Goal: Task Accomplishment & Management: Use online tool/utility

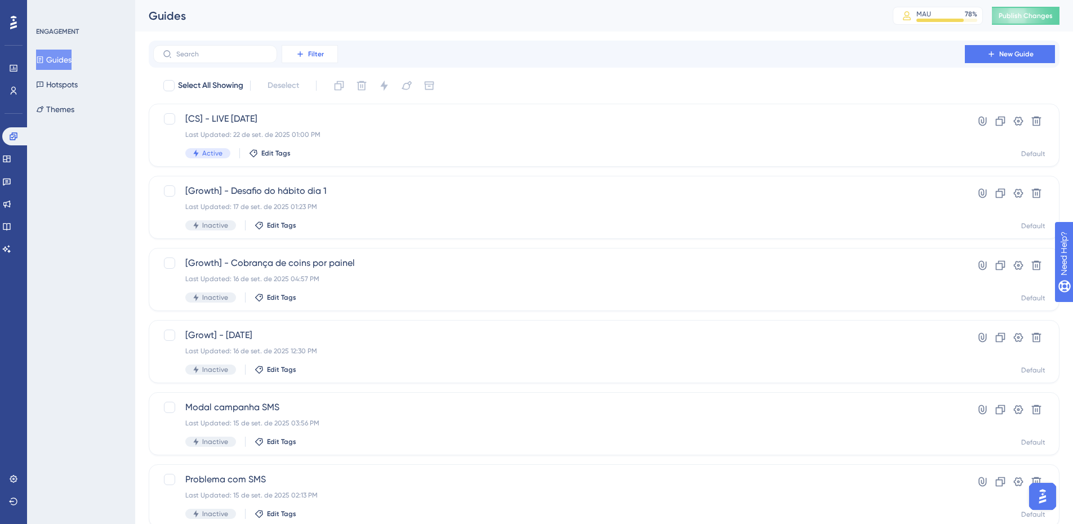
click at [318, 54] on span "Filter" at bounding box center [316, 54] width 16 height 9
click at [312, 149] on span "Status" at bounding box center [300, 154] width 23 height 14
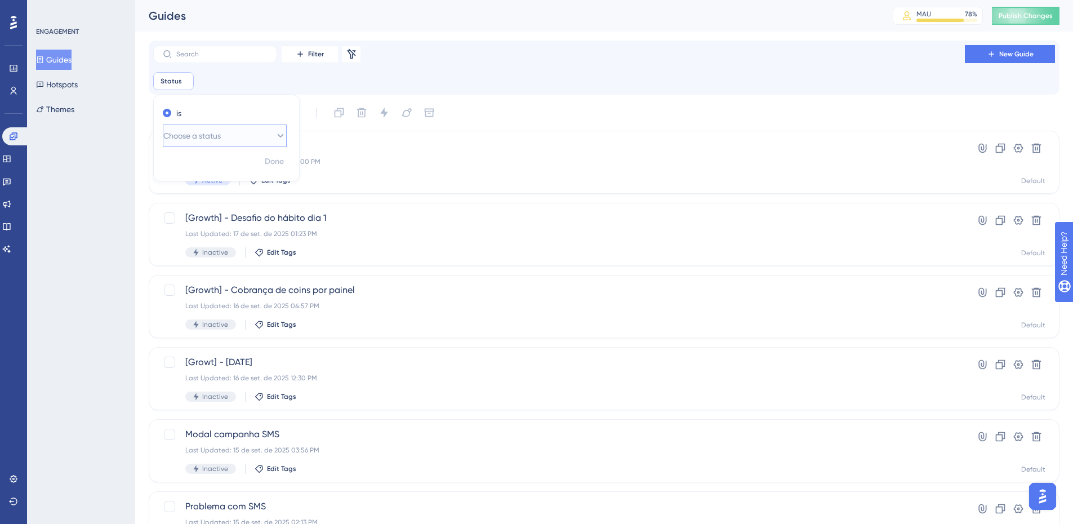
click at [256, 142] on button "Choose a status" at bounding box center [225, 135] width 124 height 23
click at [246, 164] on div "Active Active" at bounding box center [224, 170] width 109 height 23
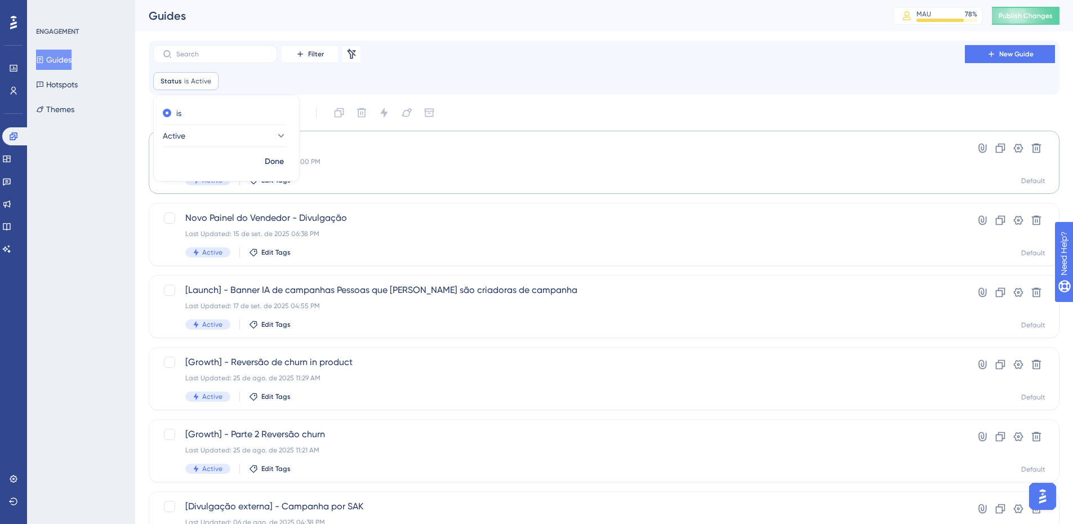
click at [277, 170] on button "Done" at bounding box center [275, 162] width 32 height 20
click at [70, 55] on button "Guides" at bounding box center [53, 60] width 35 height 20
click at [349, 51] on icon at bounding box center [352, 53] width 8 height 10
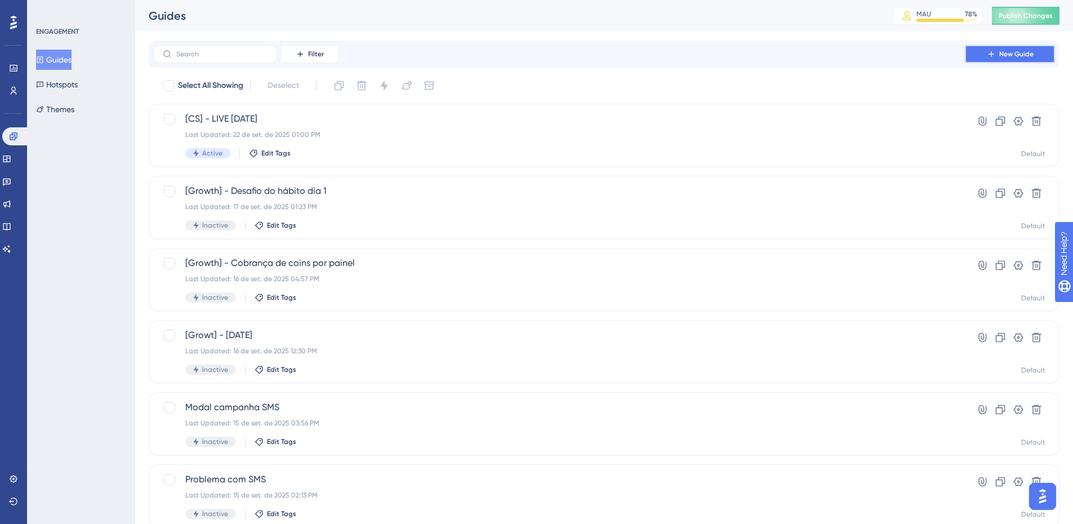
click at [965, 54] on button "New Guide" at bounding box center [1010, 54] width 90 height 18
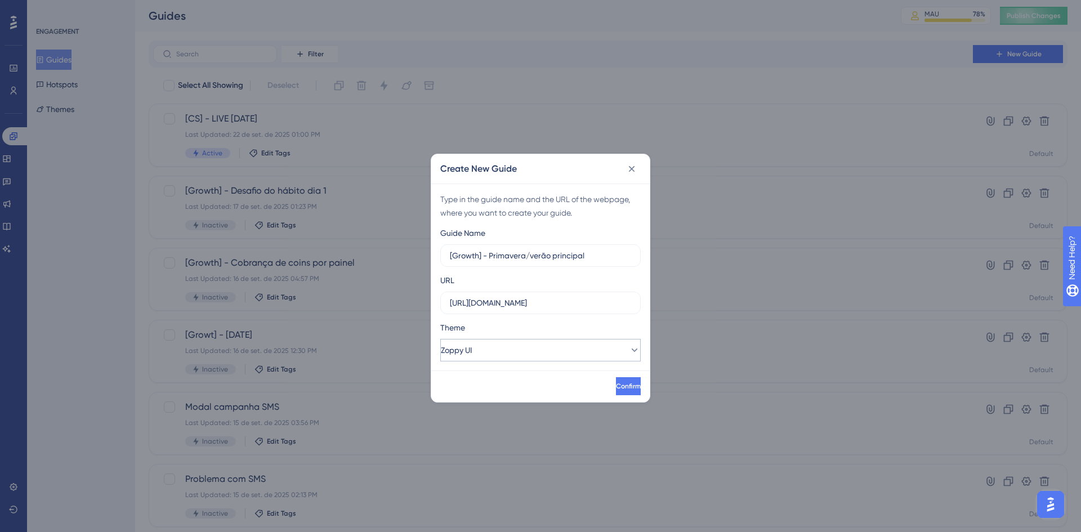
type input "[Growth] - Primavera/verão principal"
click at [492, 361] on button "Zoppy UI" at bounding box center [540, 350] width 201 height 23
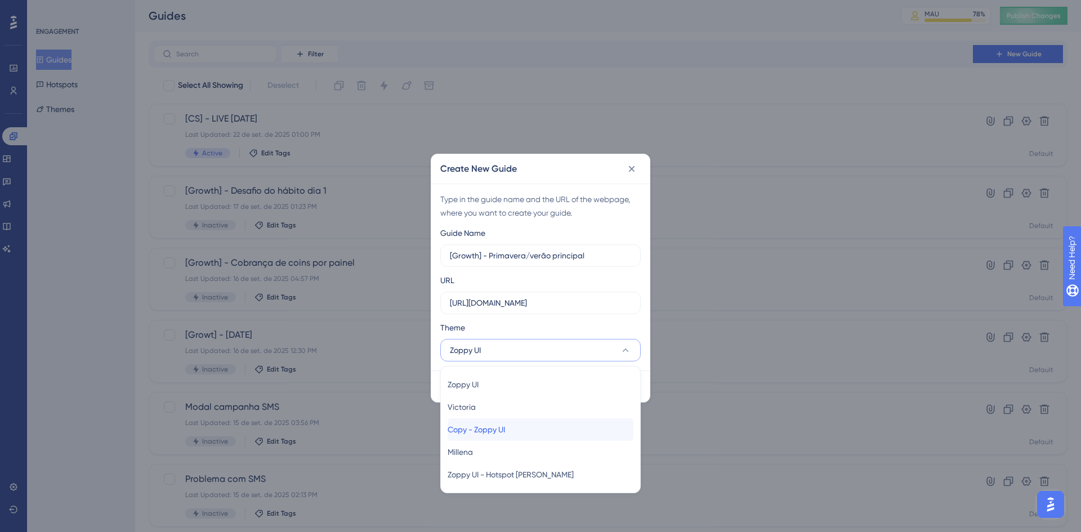
click at [498, 433] on span "Copy - Zoppy UI" at bounding box center [476, 430] width 57 height 14
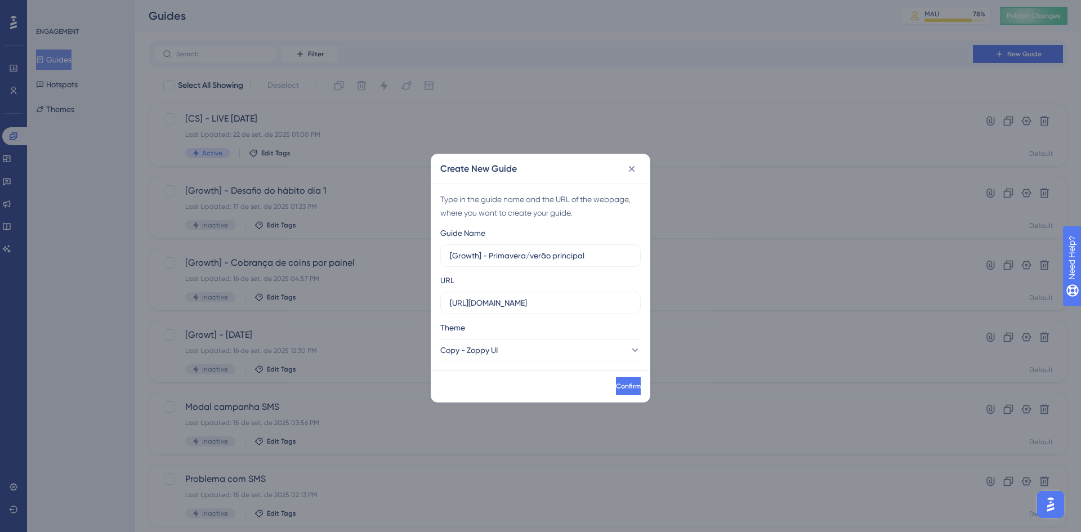
click at [600, 395] on div "Confirm" at bounding box center [540, 387] width 219 height 32
click at [615, 386] on span "Confirm" at bounding box center [627, 386] width 25 height 9
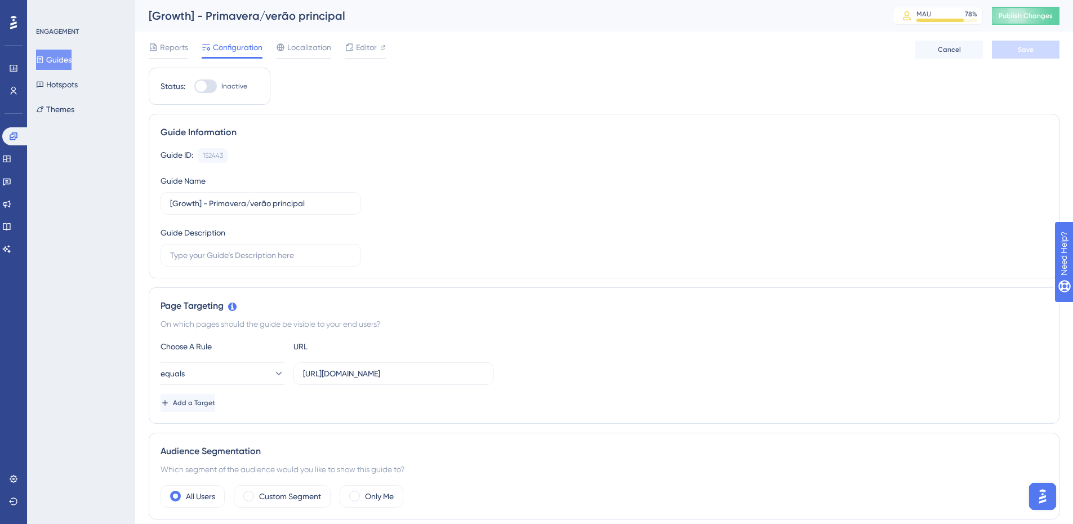
click at [50, 54] on button "Guides" at bounding box center [53, 60] width 35 height 20
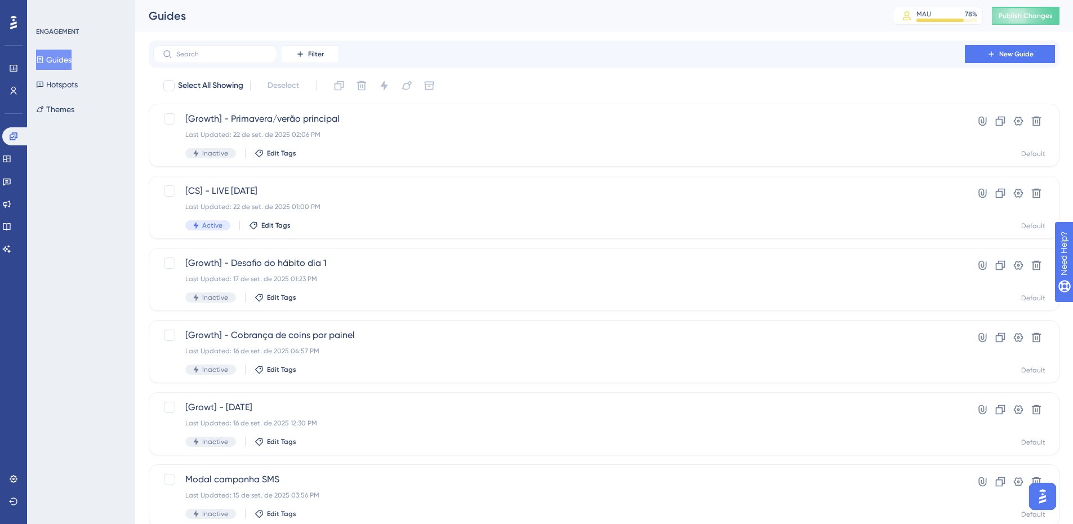
click at [1005, 43] on div "Filter New Guide" at bounding box center [604, 54] width 911 height 27
click at [1012, 49] on button "New Guide" at bounding box center [1010, 54] width 90 height 18
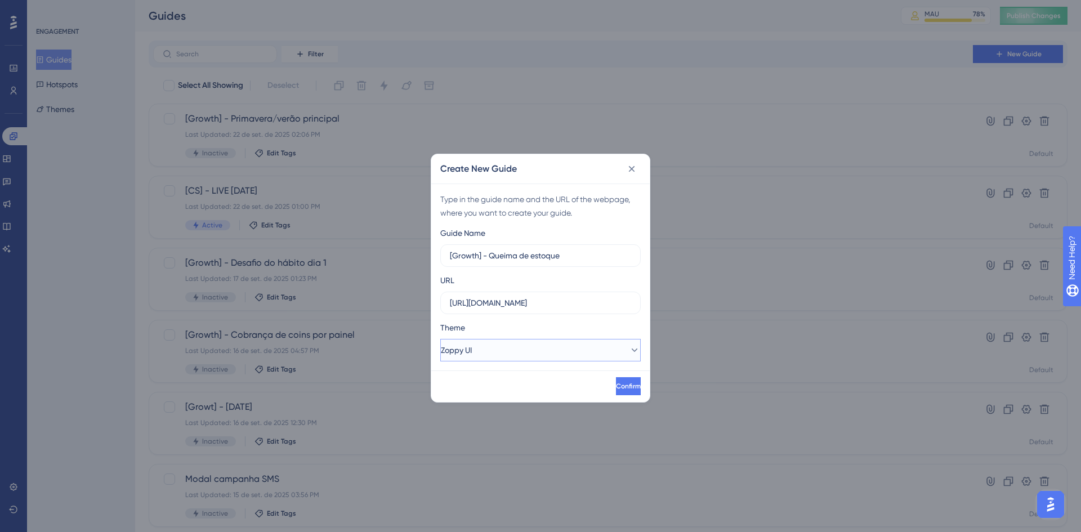
click at [515, 340] on button "Zoppy UI" at bounding box center [540, 350] width 201 height 23
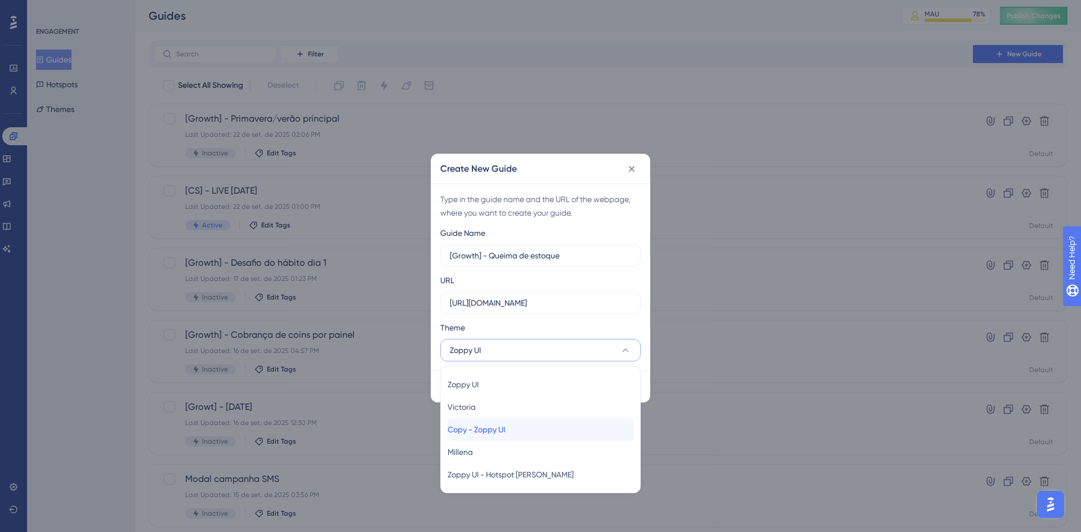
click at [525, 420] on div "Copy - Zoppy UI Copy - Zoppy UI" at bounding box center [541, 429] width 186 height 23
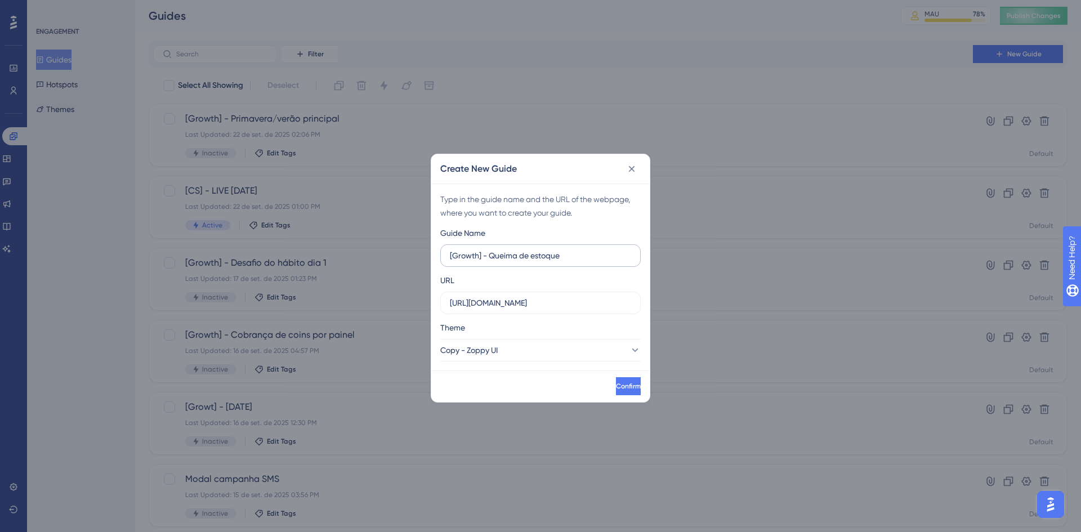
click at [602, 266] on label "[Growth] - Queima de estoque" at bounding box center [540, 255] width 201 height 23
click at [602, 262] on input "[Growth] - Queima de estoque" at bounding box center [540, 256] width 181 height 12
type input "[Growth] - Queima de estoque principal"
click at [615, 382] on span "Confirm" at bounding box center [627, 386] width 25 height 9
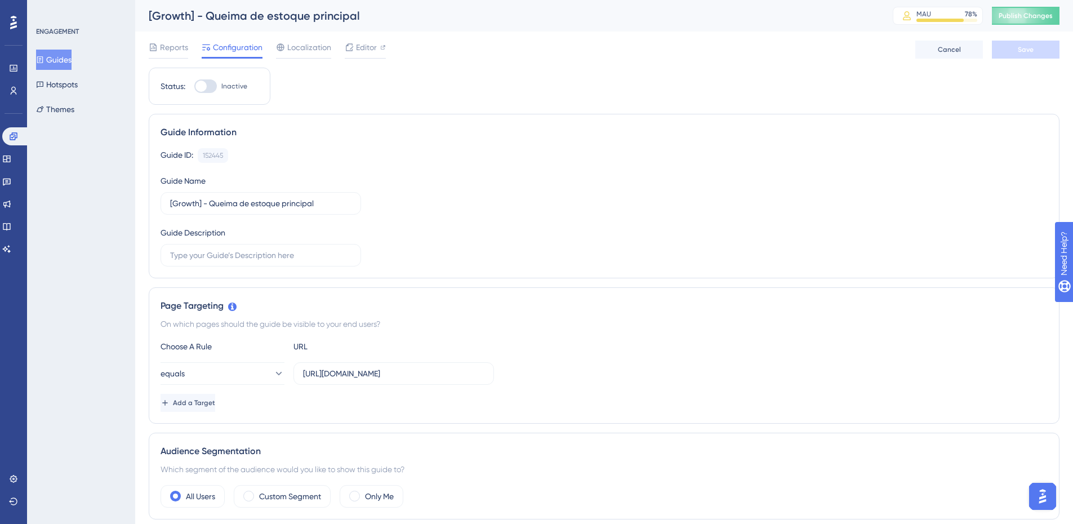
click at [64, 58] on button "Guides" at bounding box center [53, 60] width 35 height 20
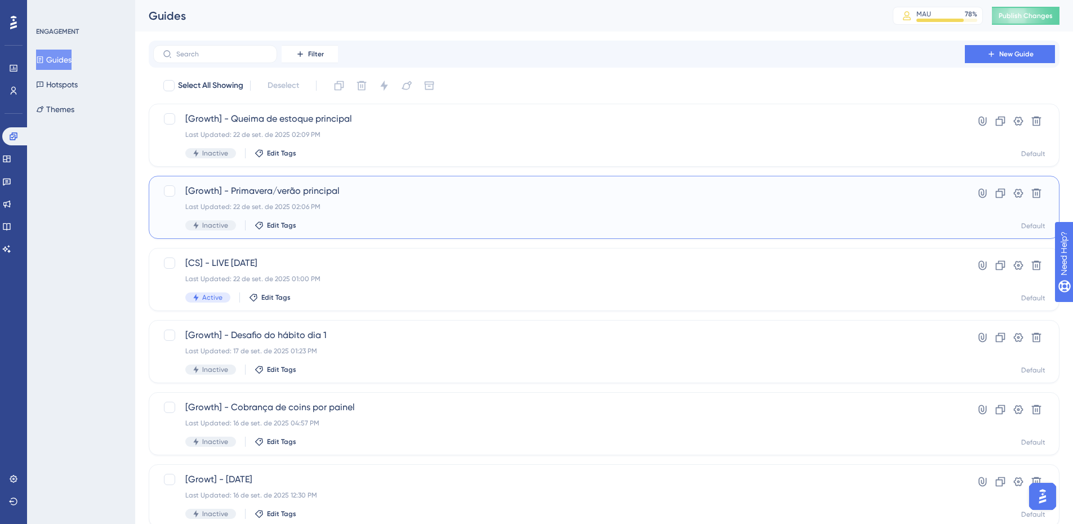
click at [387, 184] on div "[Growth] - Primavera/verão principal Last Updated: 22 de set. de 2025 02:06 PM …" at bounding box center [604, 207] width 911 height 63
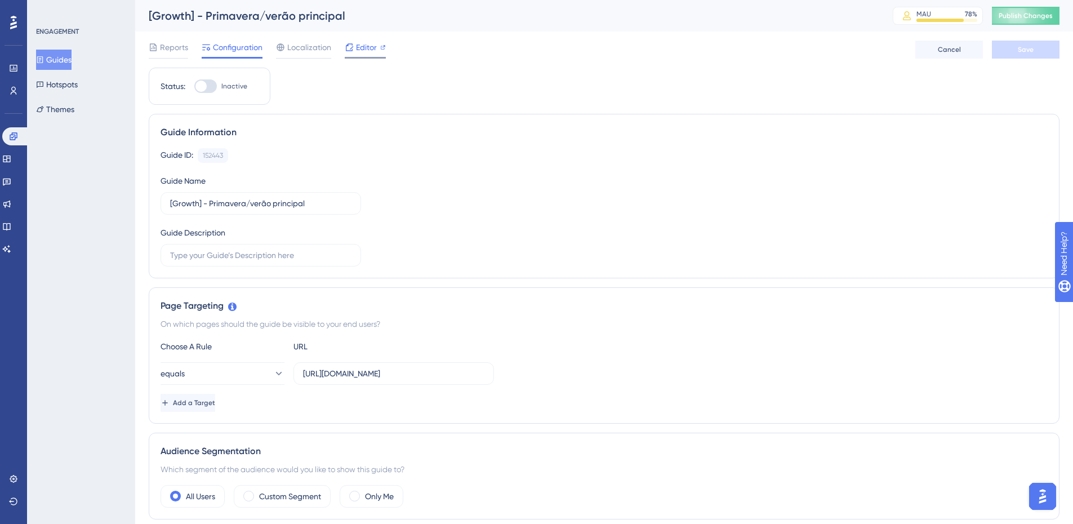
click at [360, 54] on div "Editor" at bounding box center [365, 50] width 41 height 18
click at [52, 50] on button "Guides" at bounding box center [53, 60] width 35 height 20
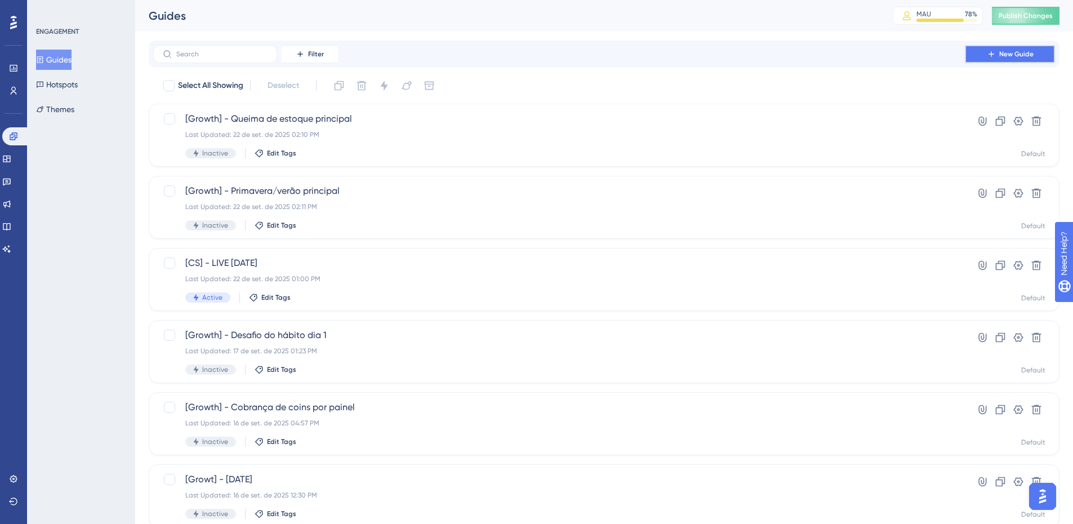
click at [1001, 57] on span "New Guide" at bounding box center [1016, 54] width 34 height 9
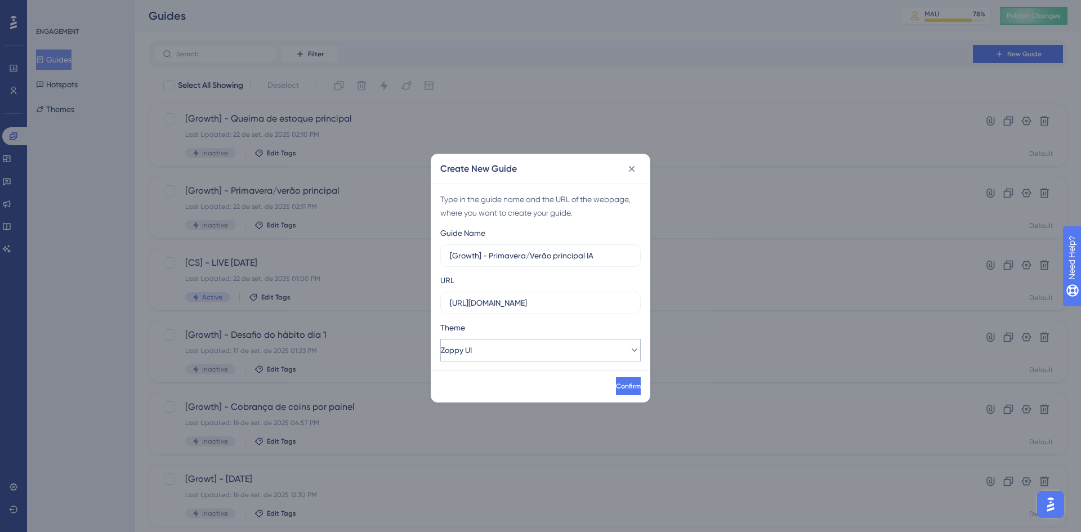
type input "[Growth] - Primavera/Verão principal IA"
click at [608, 349] on button "Zoppy UI" at bounding box center [540, 350] width 201 height 23
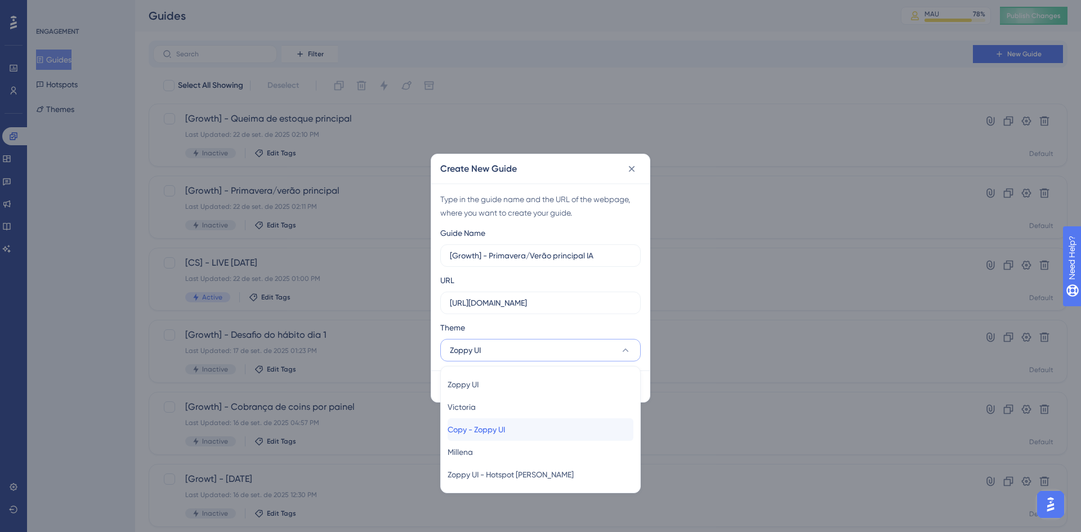
click at [523, 425] on div "Copy - Zoppy UI Copy - Zoppy UI" at bounding box center [541, 429] width 186 height 23
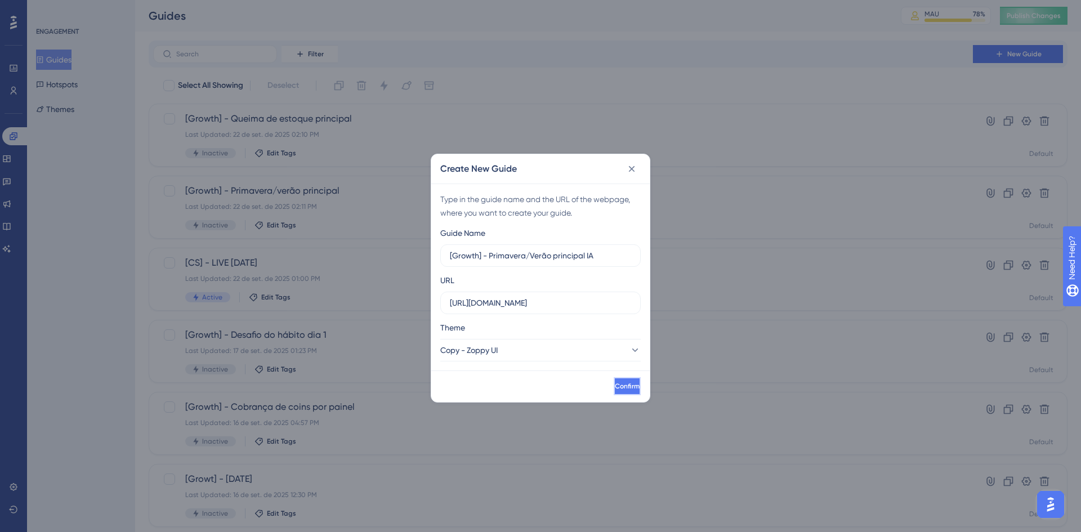
click at [615, 384] on span "Confirm" at bounding box center [627, 386] width 25 height 9
